Goal: Information Seeking & Learning: Learn about a topic

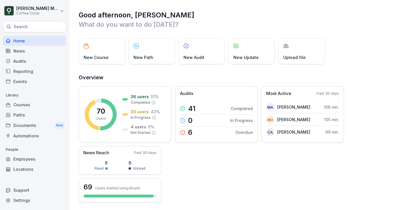
click at [17, 108] on div "Courses" at bounding box center [34, 105] width 63 height 10
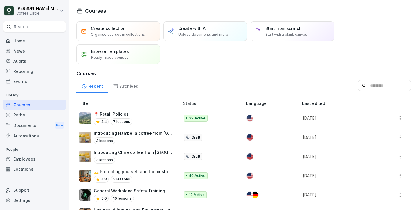
click at [142, 121] on div "📍 Retail Policies 4.4 7 lessons" at bounding box center [126, 118] width 95 height 14
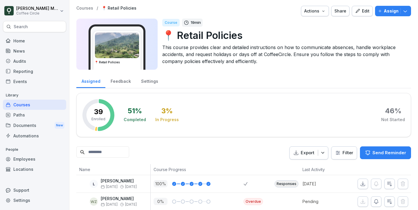
click at [119, 75] on div "Feedback" at bounding box center [120, 80] width 30 height 15
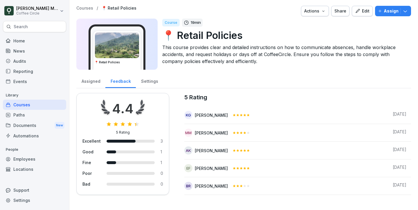
click at [95, 80] on div "Assigned" at bounding box center [90, 80] width 29 height 15
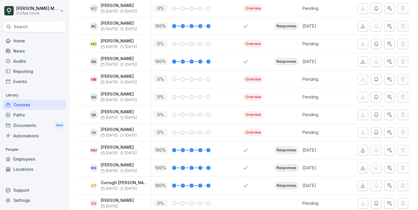
scroll to position [190, 0]
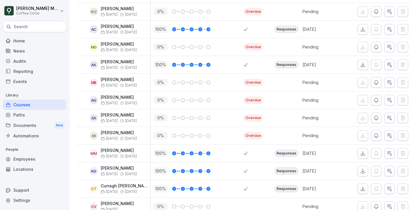
click at [22, 102] on div "Courses" at bounding box center [34, 105] width 63 height 10
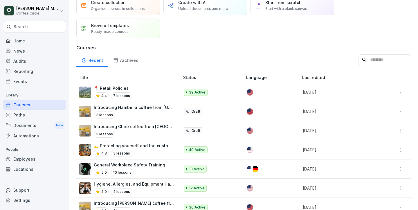
scroll to position [26, 0]
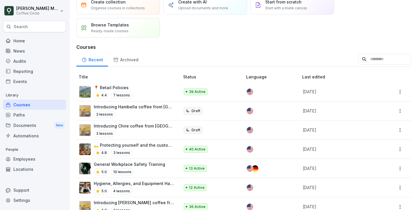
click at [139, 149] on div "4.8 3 lessons" at bounding box center [134, 152] width 80 height 7
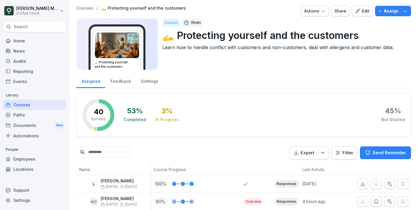
click at [115, 81] on div "Feedback" at bounding box center [120, 80] width 30 height 15
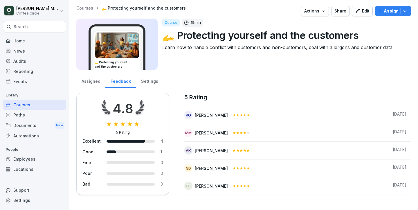
click at [95, 81] on div "Assigned" at bounding box center [90, 80] width 29 height 15
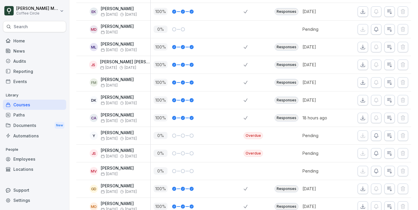
scroll to position [679, 0]
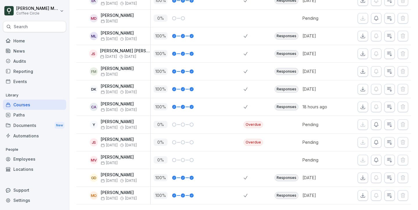
click at [46, 25] on div "Search" at bounding box center [34, 26] width 63 height 11
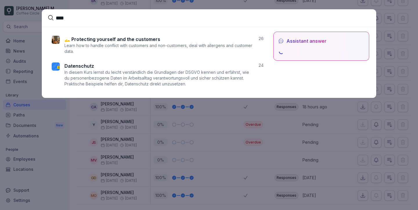
type input "****"
click at [111, 68] on div "Datenschutz In diesem Kurs lernst du [PERSON_NAME] verständlich die Grundlagen …" at bounding box center [158, 74] width 189 height 24
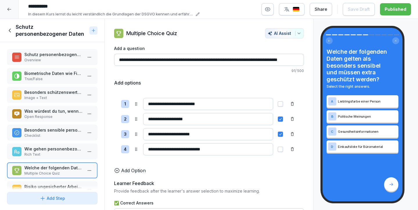
click at [3, 9] on div at bounding box center [9, 9] width 19 height 19
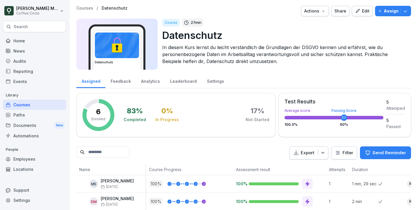
click at [38, 103] on div "Courses" at bounding box center [34, 105] width 63 height 10
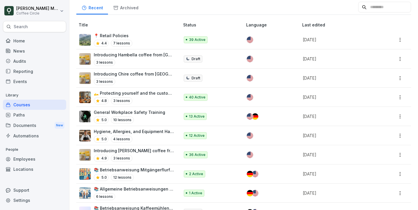
scroll to position [124, 0]
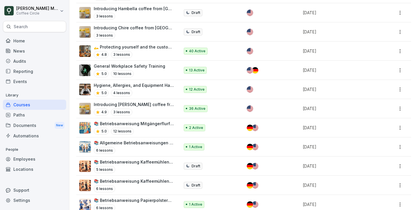
click at [42, 112] on div "Paths" at bounding box center [34, 115] width 63 height 10
